Goal: Information Seeking & Learning: Learn about a topic

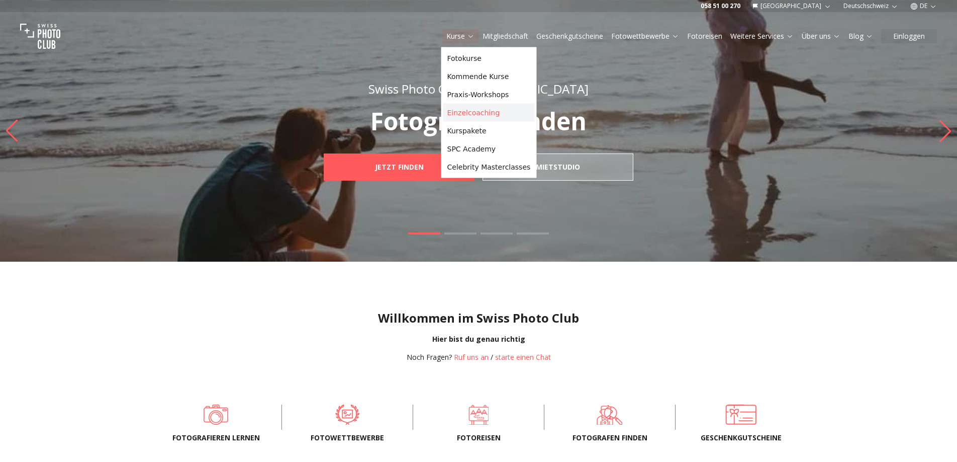
click at [455, 115] on link "Einzelcoaching" at bounding box center [489, 113] width 92 height 18
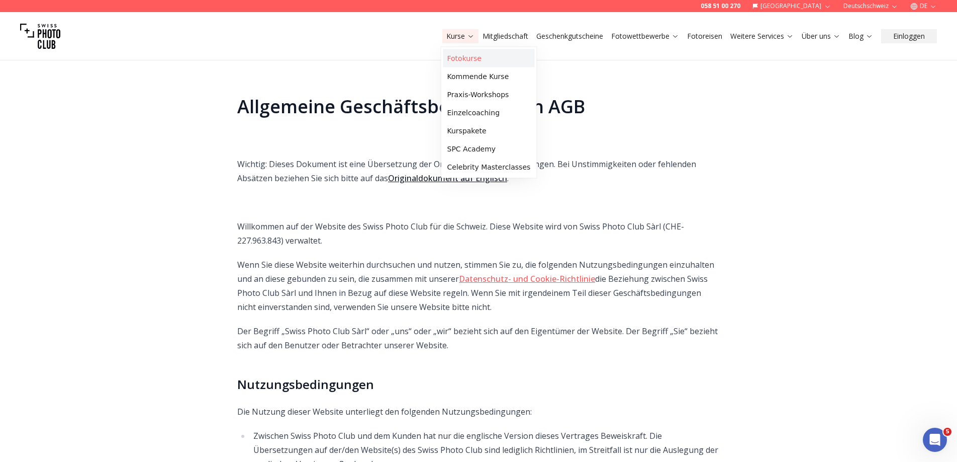
click at [461, 59] on link "Fotokurse" at bounding box center [489, 58] width 92 height 18
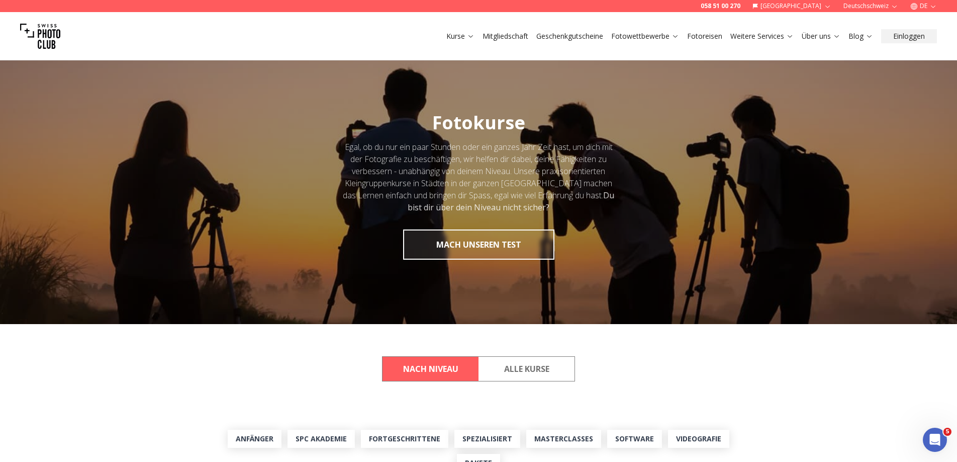
scroll to position [2301, 0]
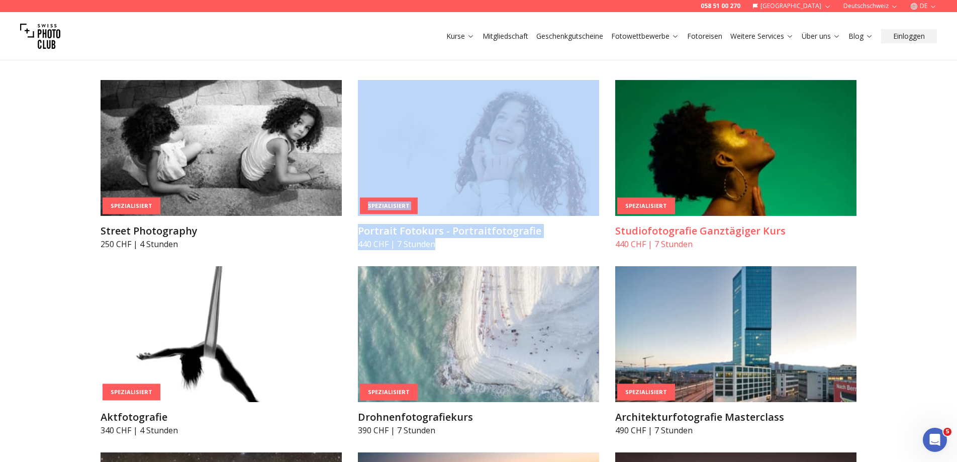
click at [621, 227] on h3 "Studiofotografie Ganztägiger Kurs" at bounding box center [735, 231] width 241 height 14
